Goal: Information Seeking & Learning: Learn about a topic

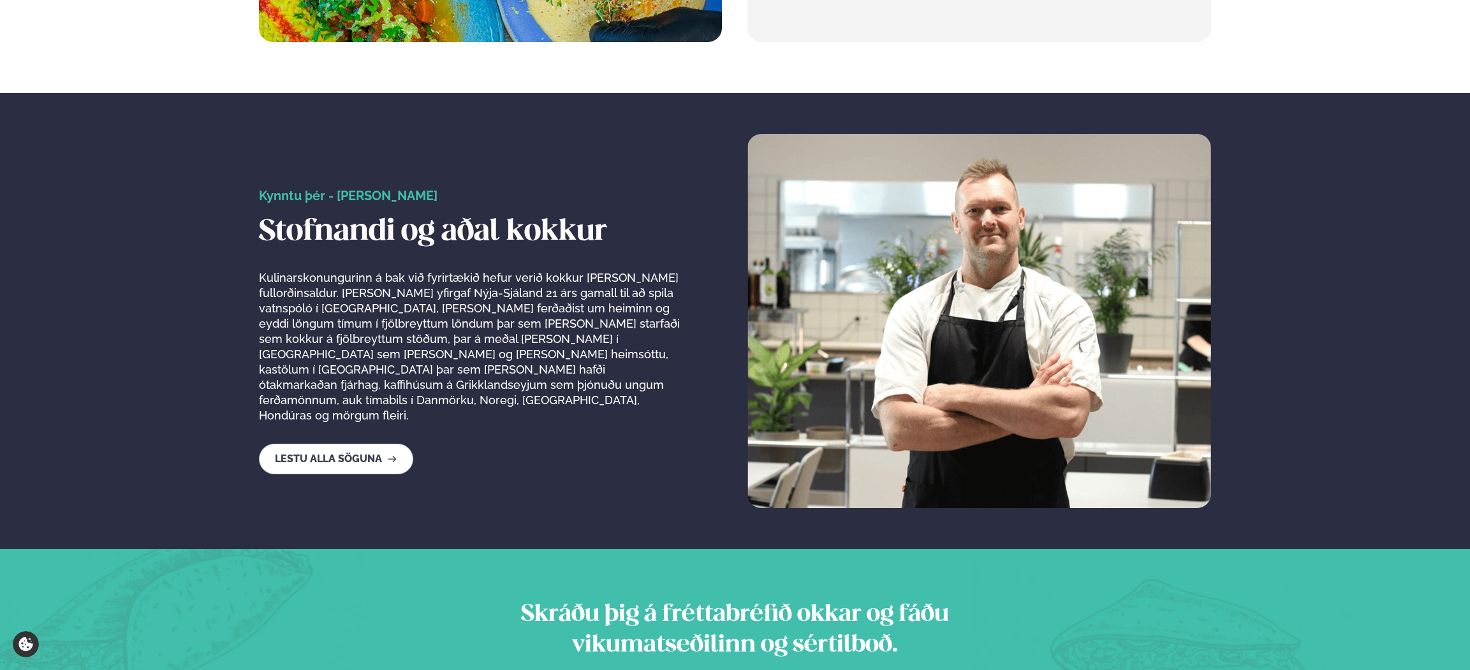
scroll to position [2168, 0]
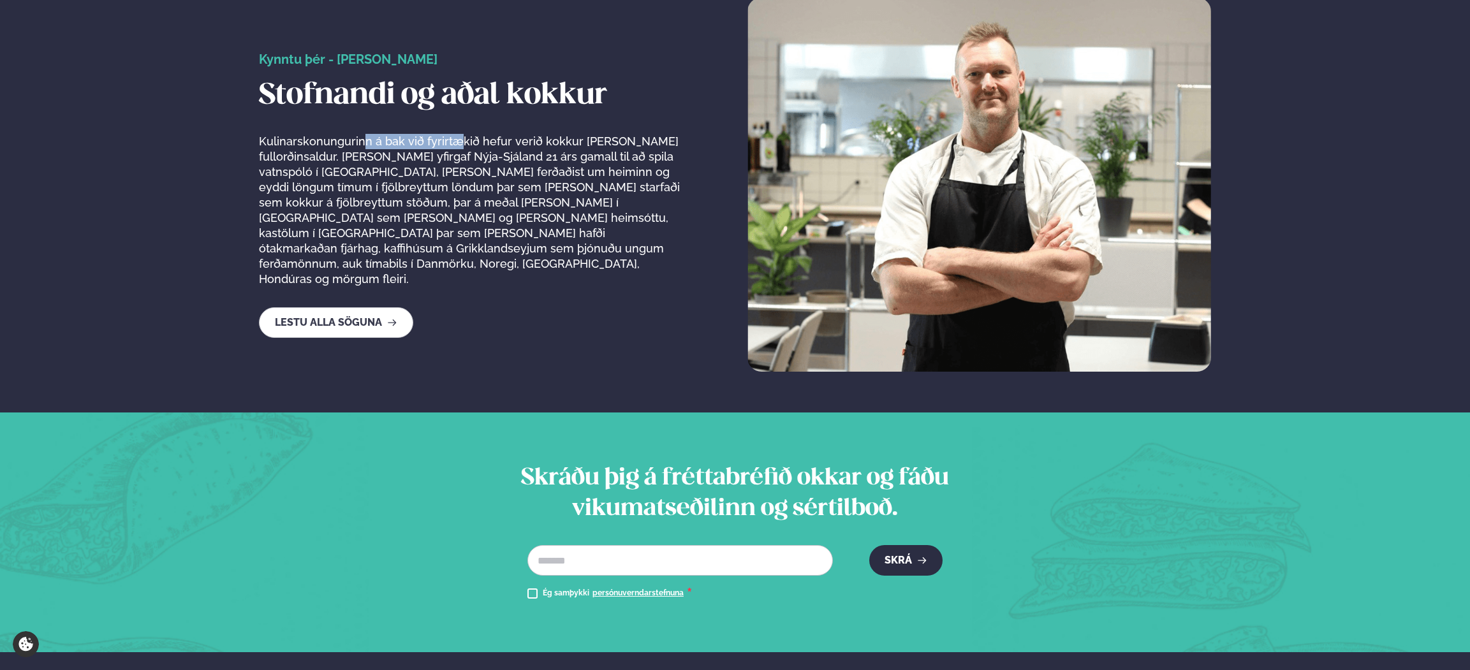
drag, startPoint x: 362, startPoint y: 150, endPoint x: 457, endPoint y: 156, distance: 94.6
click at [457, 156] on p "Kulinarskonungurinn á bak við fyrirtækið hefur verið kokkur [PERSON_NAME] fullo…" at bounding box center [470, 210] width 423 height 153
click at [654, 158] on p "Kulinarskonungurinn á bak við fyrirtækið hefur verið kokkur [PERSON_NAME] fullo…" at bounding box center [470, 210] width 423 height 153
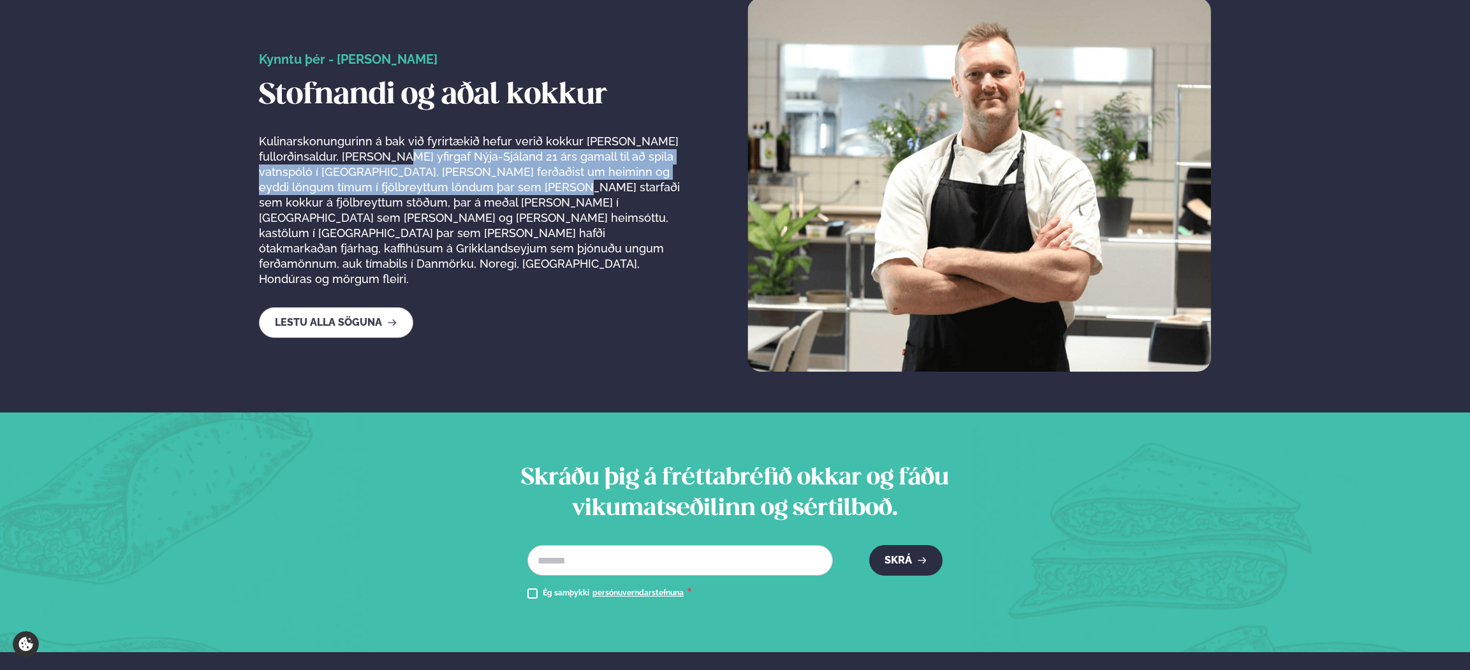
drag, startPoint x: 412, startPoint y: 170, endPoint x: 541, endPoint y: 196, distance: 132.1
click at [541, 196] on p "Kulinarskonungurinn á bak við fyrirtækið hefur verið kokkur [PERSON_NAME] fullo…" at bounding box center [470, 210] width 423 height 153
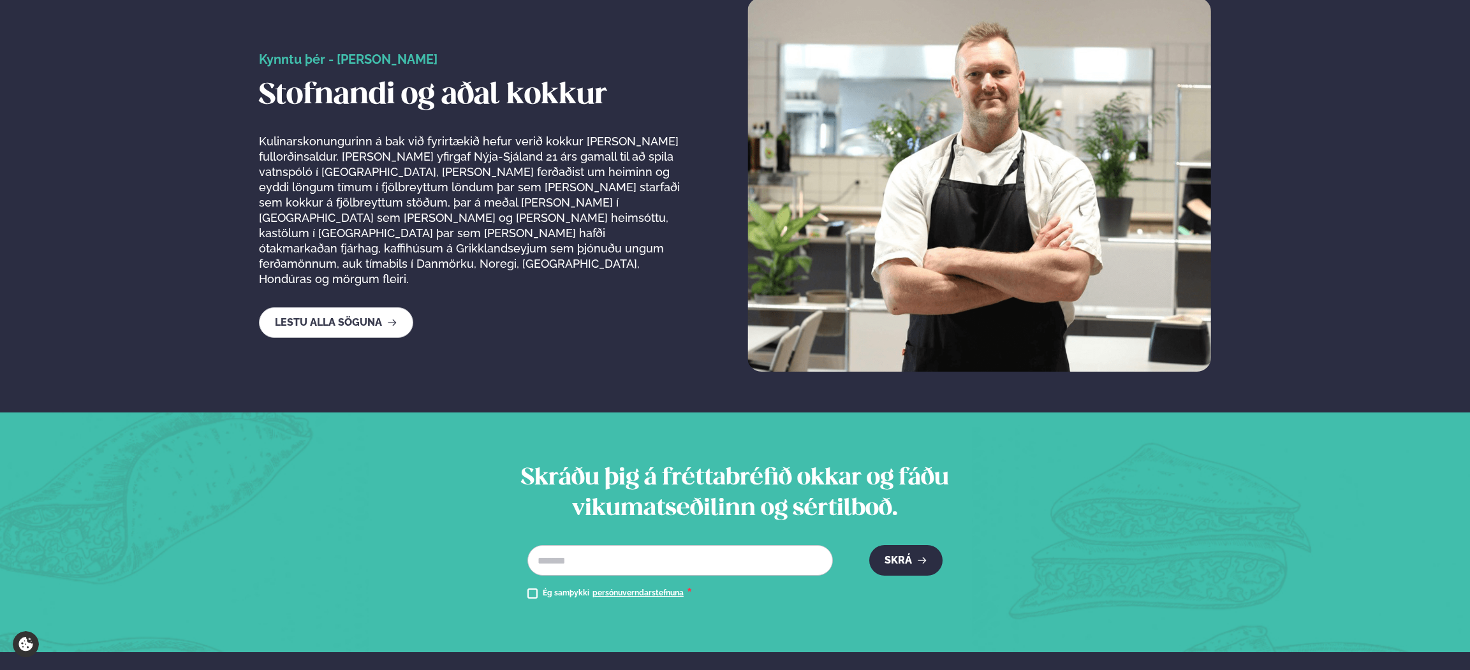
click at [596, 226] on p "Kulinarskonungurinn á bak við fyrirtækið hefur verið kokkur [PERSON_NAME] fullo…" at bounding box center [470, 210] width 423 height 153
click at [525, 220] on p "Kulinarskonungurinn á bak við fyrirtækið hefur verið kokkur [PERSON_NAME] fullo…" at bounding box center [470, 210] width 423 height 153
click at [545, 217] on p "Kulinarskonungurinn á bak við fyrirtækið hefur verið kokkur [PERSON_NAME] fullo…" at bounding box center [470, 210] width 423 height 153
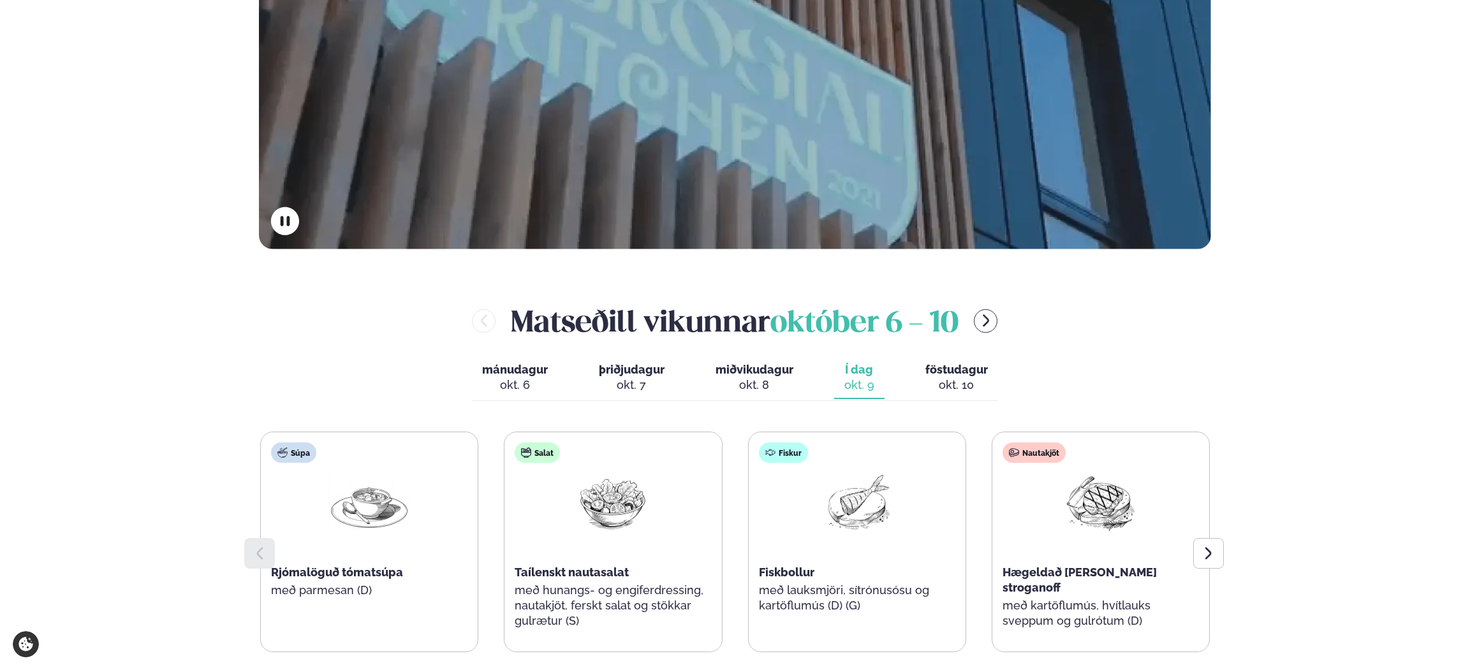
scroll to position [437, 0]
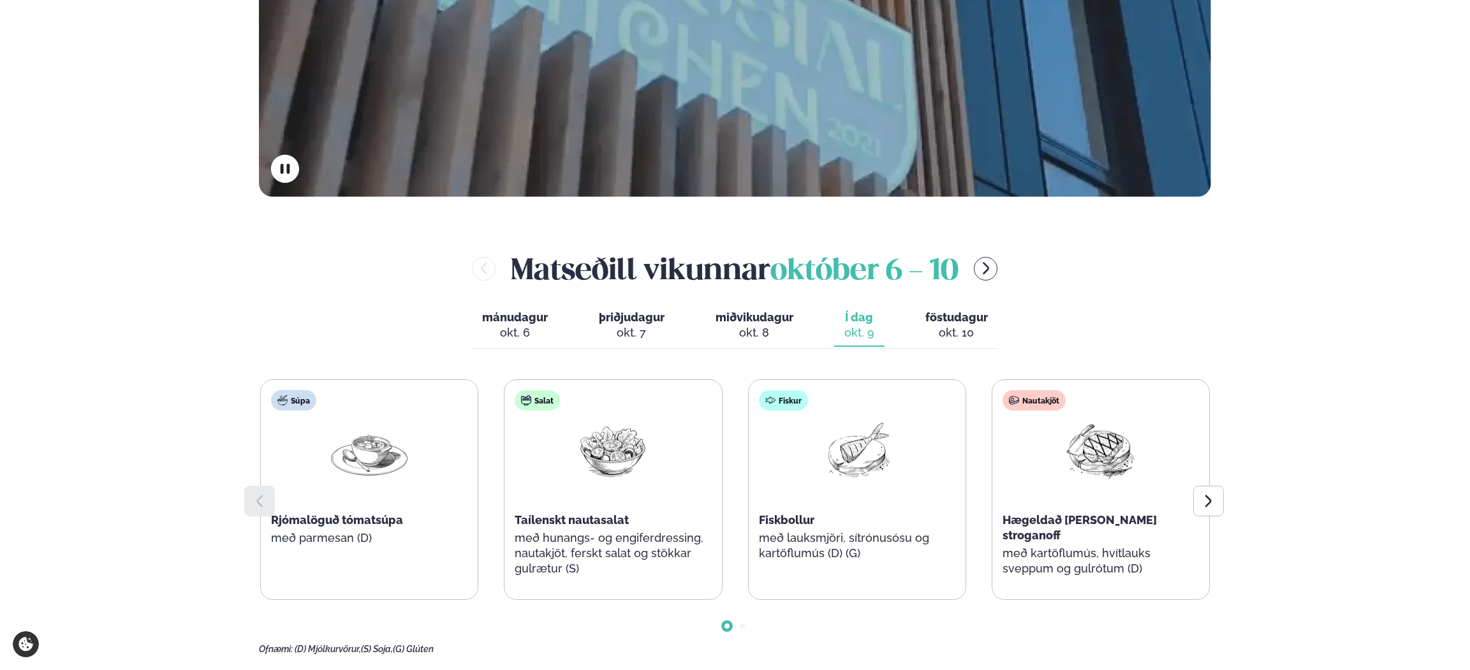
click at [962, 311] on span "föstudagur" at bounding box center [956, 317] width 62 height 13
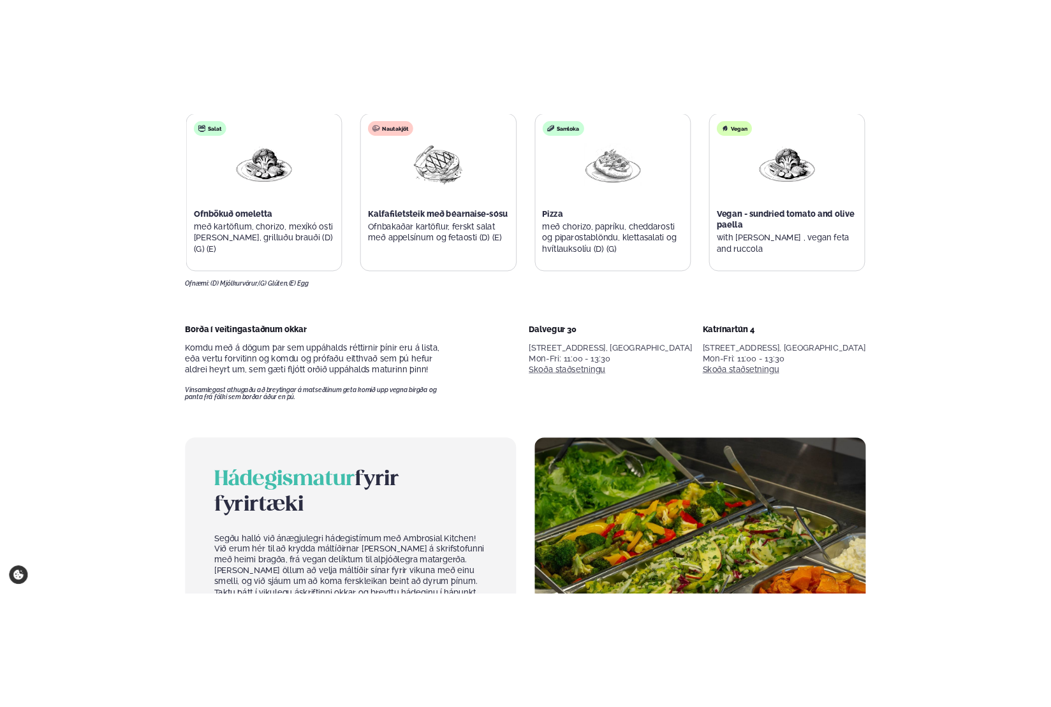
scroll to position [0, 0]
